Goal: Communication & Community: Answer question/provide support

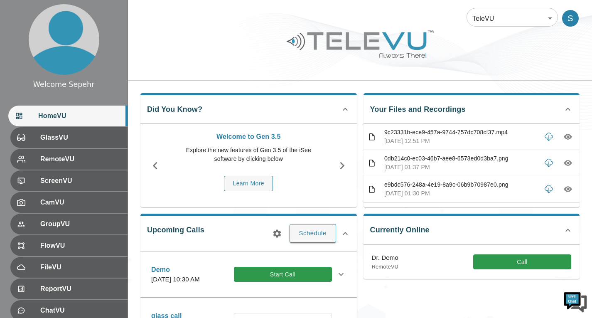
click at [483, 9] on body "Welcome Sepehr HomeVU GlassVU RemoteVU ScreenVU CamVU GroupVU FlowVU FileVU Rep…" at bounding box center [296, 270] width 592 height 540
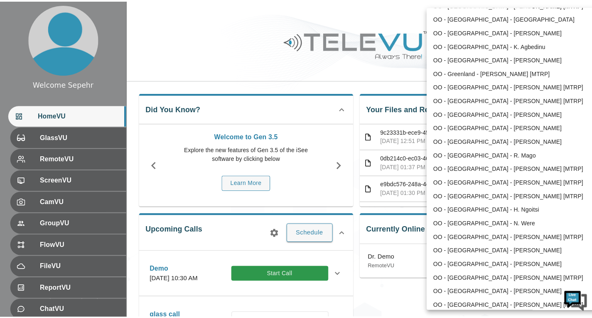
scroll to position [1086, 0]
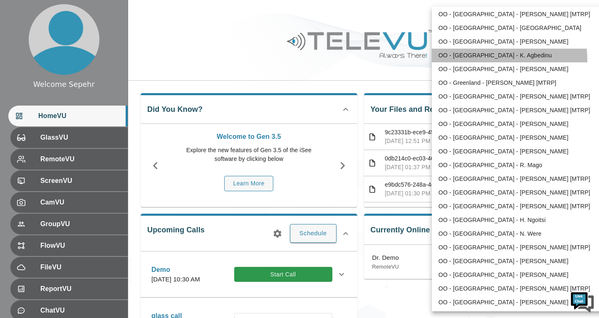
click at [464, 61] on li "OO - [GEOGRAPHIC_DATA] - K. Agbedinu" at bounding box center [517, 56] width 173 height 14
type input "214"
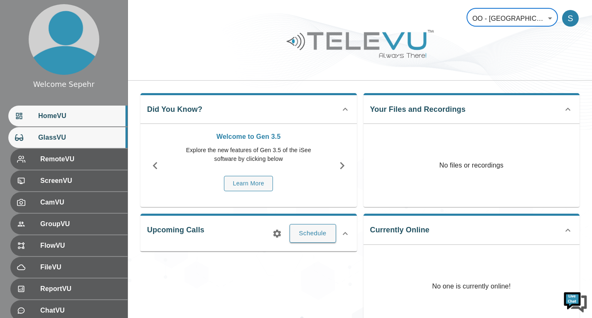
click at [79, 141] on span "GlassVU" at bounding box center [79, 138] width 83 height 10
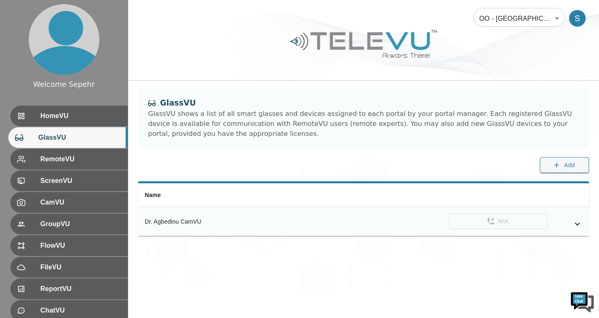
click at [571, 222] on div "simple table" at bounding box center [564, 224] width 35 height 10
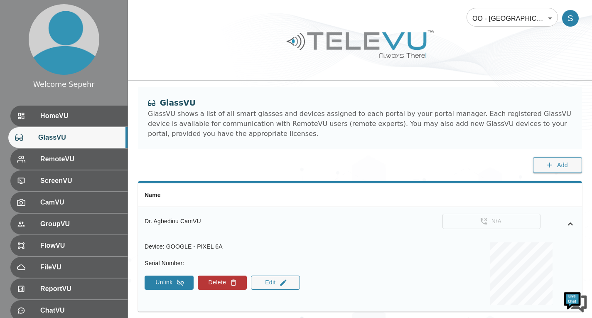
click at [178, 289] on button "Unlink" at bounding box center [169, 283] width 49 height 14
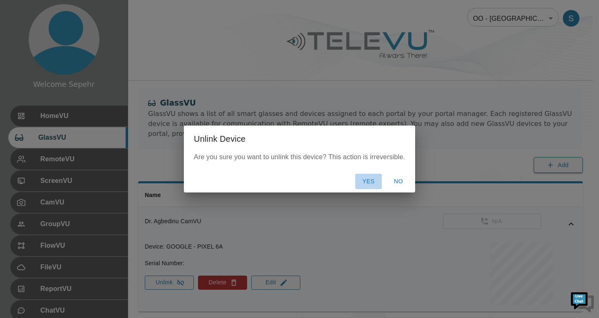
click at [362, 182] on button "Yes" at bounding box center [368, 181] width 27 height 15
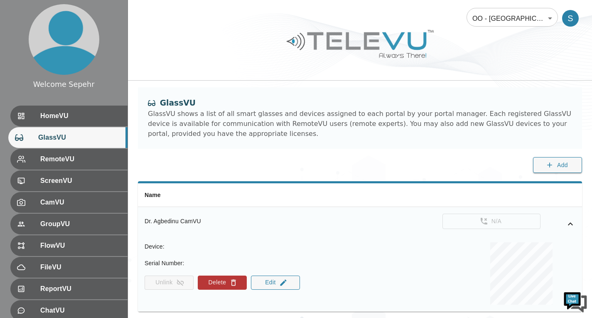
click at [308, 160] on div "GlassVU GlassVU shows a list of all smart glasses and devices assigned to each …" at bounding box center [360, 134] width 464 height 94
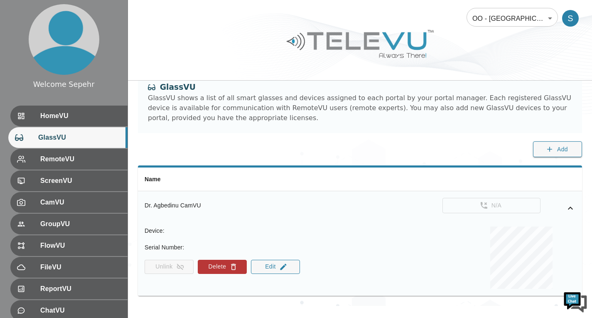
scroll to position [24, 0]
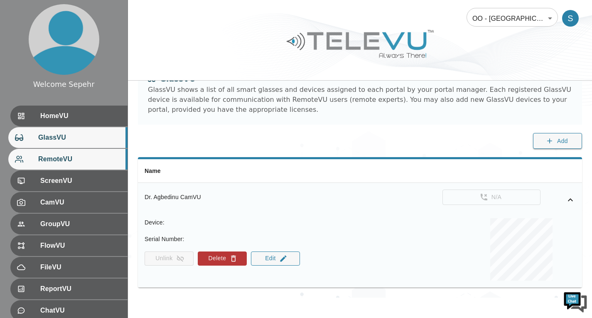
click at [97, 164] on span "RemoteVU" at bounding box center [79, 159] width 83 height 10
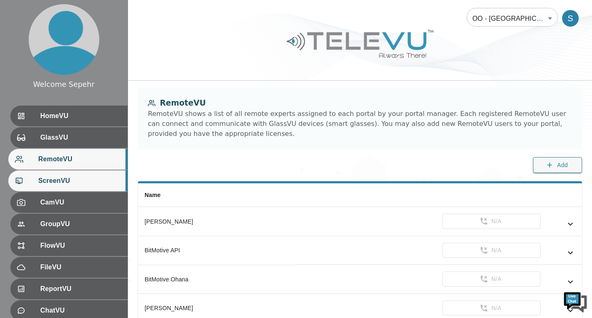
click at [95, 180] on span "ScreenVU" at bounding box center [79, 181] width 83 height 10
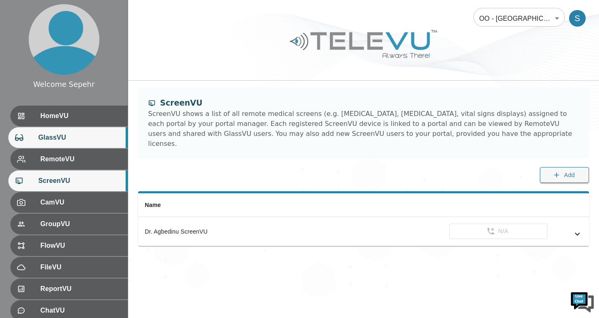
click at [94, 139] on span "GlassVU" at bounding box center [79, 138] width 83 height 10
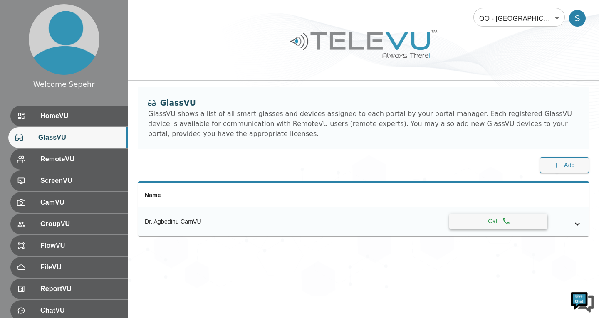
click at [470, 225] on button "Call" at bounding box center [498, 221] width 98 height 15
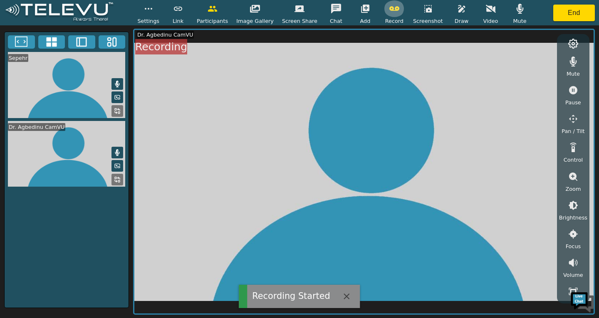
click at [384, 15] on button "button" at bounding box center [394, 8] width 21 height 17
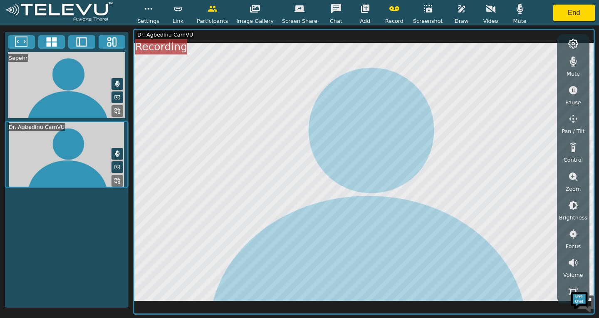
click at [389, 16] on button "button" at bounding box center [394, 8] width 21 height 17
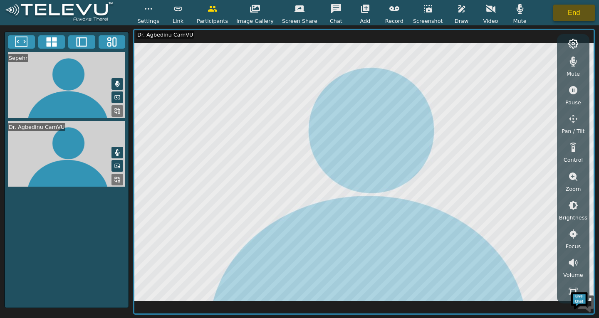
click at [563, 14] on button "End" at bounding box center [574, 13] width 42 height 17
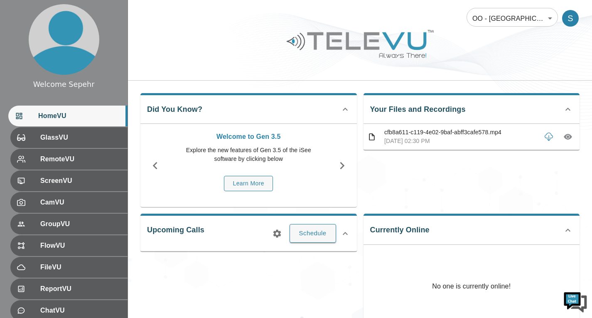
click at [568, 143] on button "button" at bounding box center [568, 136] width 15 height 15
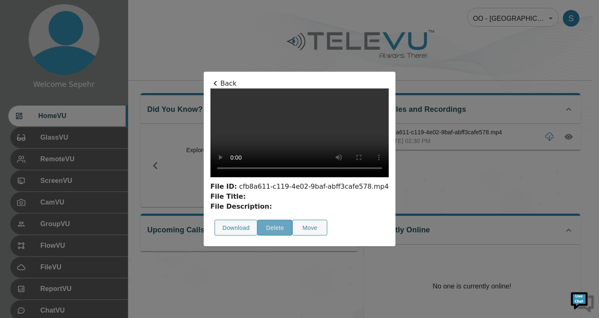
click at [257, 236] on button "Delete" at bounding box center [274, 227] width 35 height 16
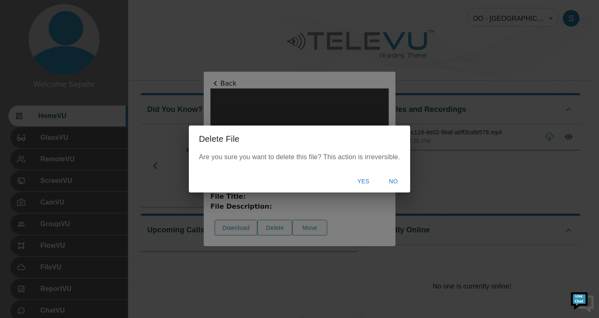
click at [361, 185] on button "Yes" at bounding box center [363, 181] width 27 height 15
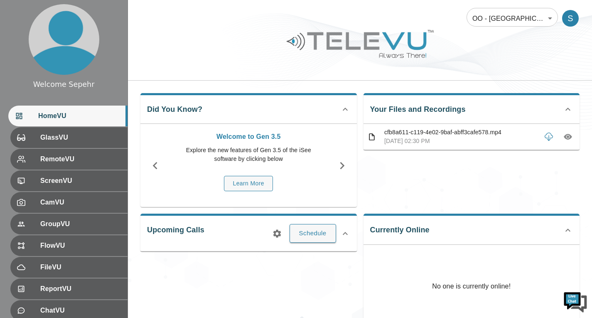
click at [570, 140] on icon "button" at bounding box center [568, 137] width 8 height 8
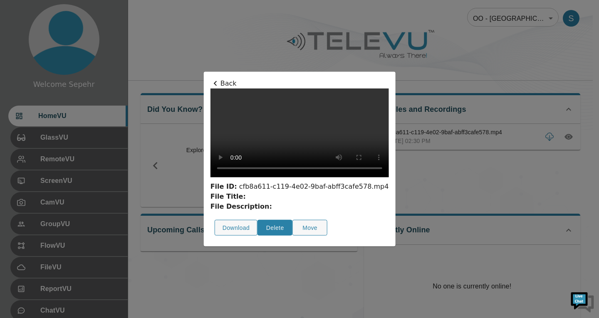
click at [257, 236] on button "Delete" at bounding box center [274, 227] width 35 height 16
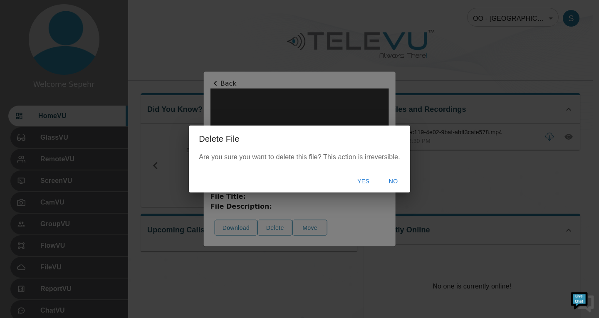
click at [369, 182] on button "Yes" at bounding box center [363, 181] width 27 height 15
